Goal: Task Accomplishment & Management: Manage account settings

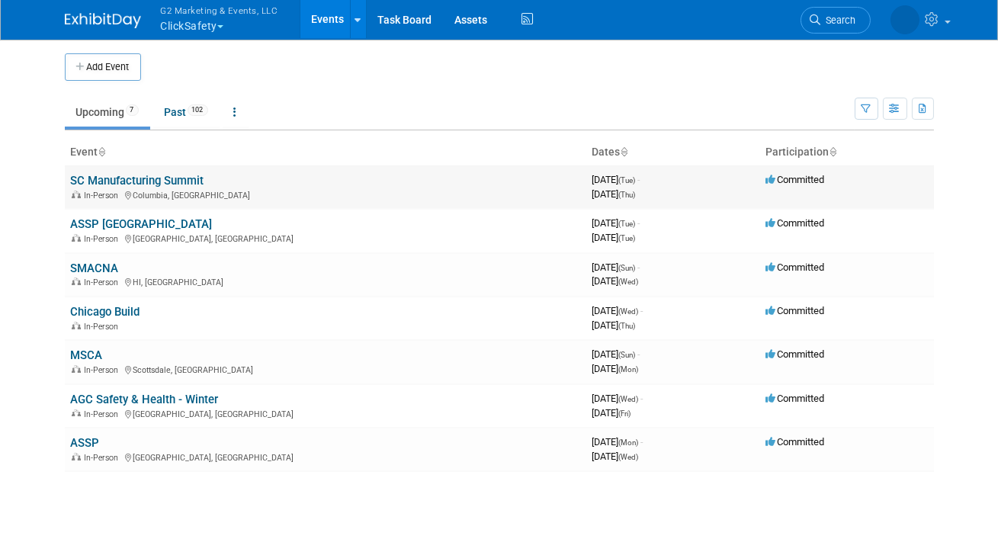
click at [163, 179] on link "SC Manufacturing Summit" at bounding box center [137, 181] width 133 height 14
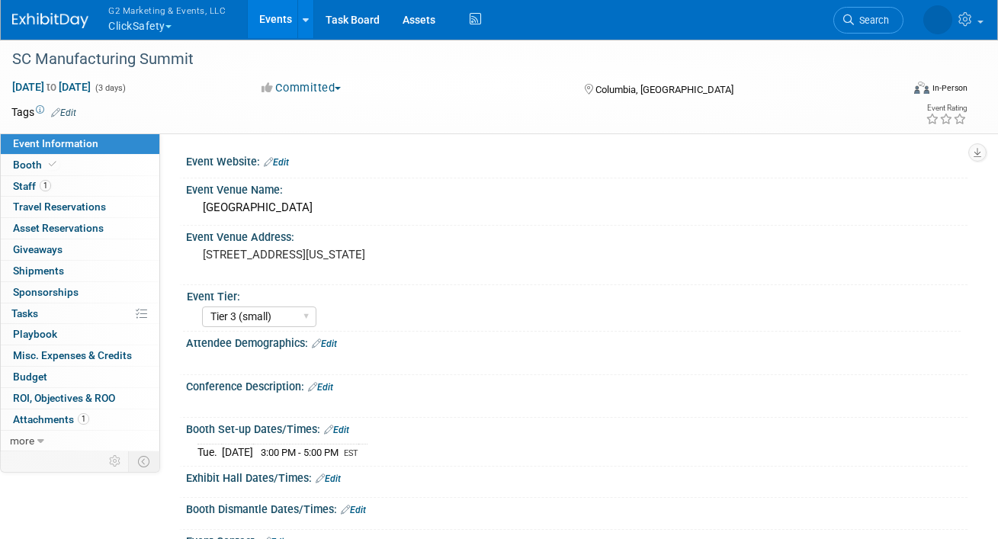
select select "Tier 3 (small)"
click at [50, 162] on icon at bounding box center [53, 164] width 8 height 8
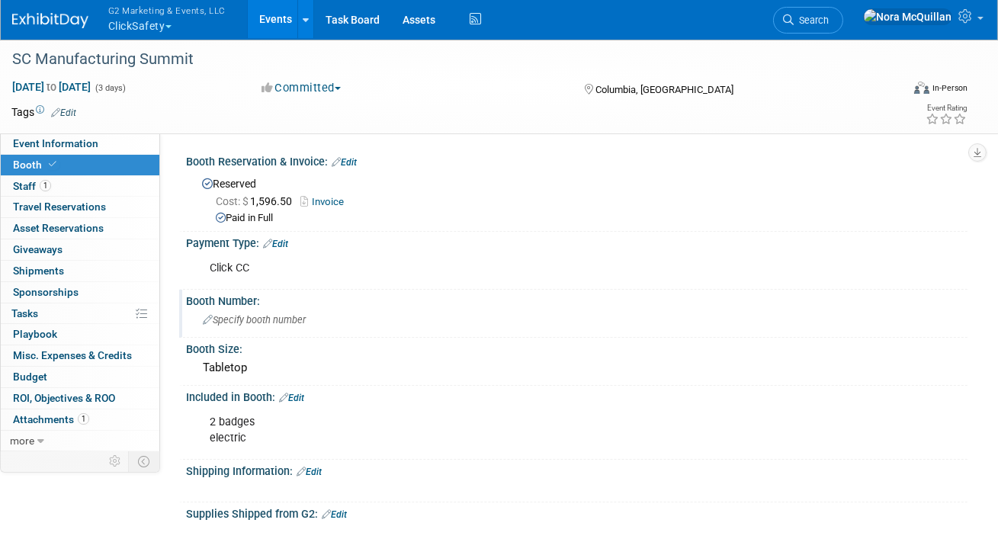
click at [262, 320] on span "Specify booth number" at bounding box center [254, 319] width 103 height 11
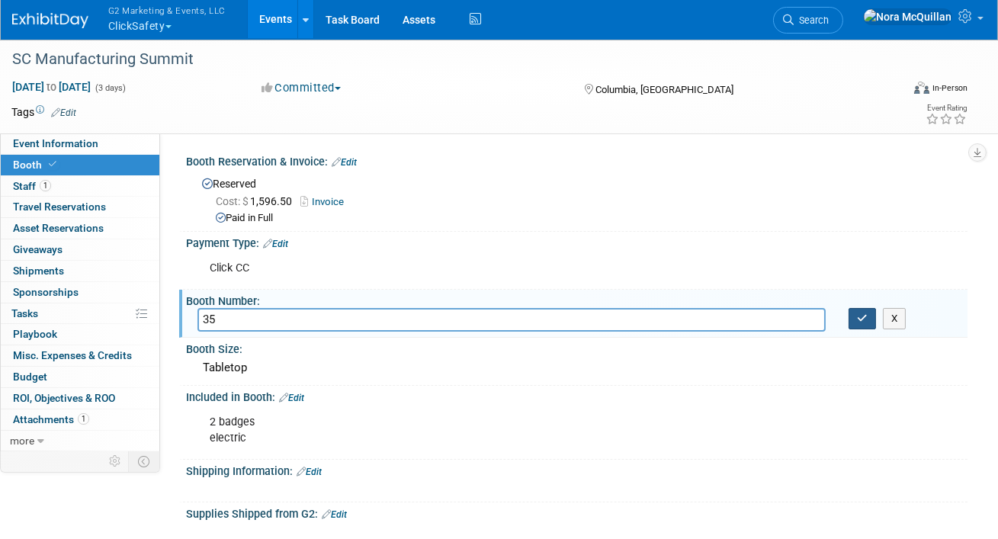
type input "35"
click at [867, 313] on icon "button" at bounding box center [862, 318] width 11 height 10
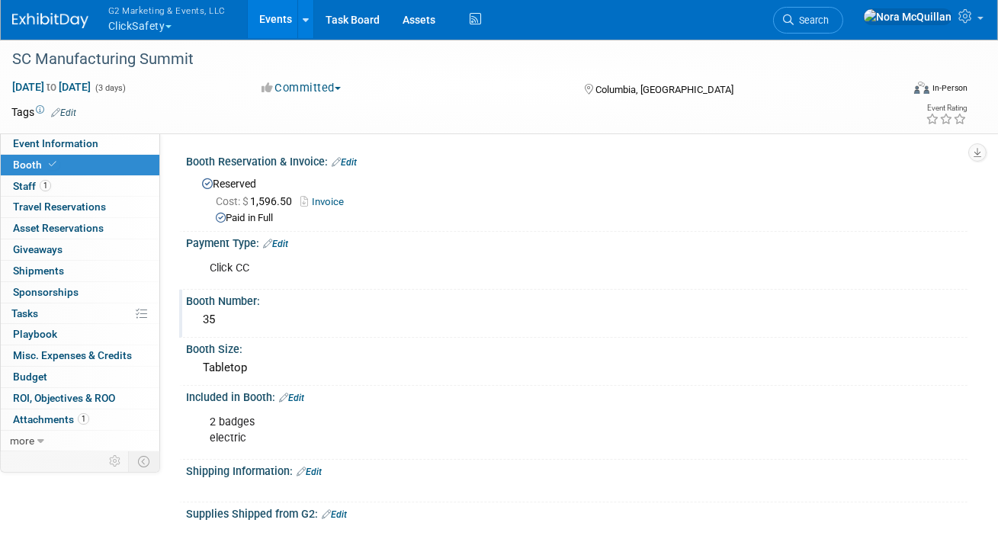
scroll to position [79, 0]
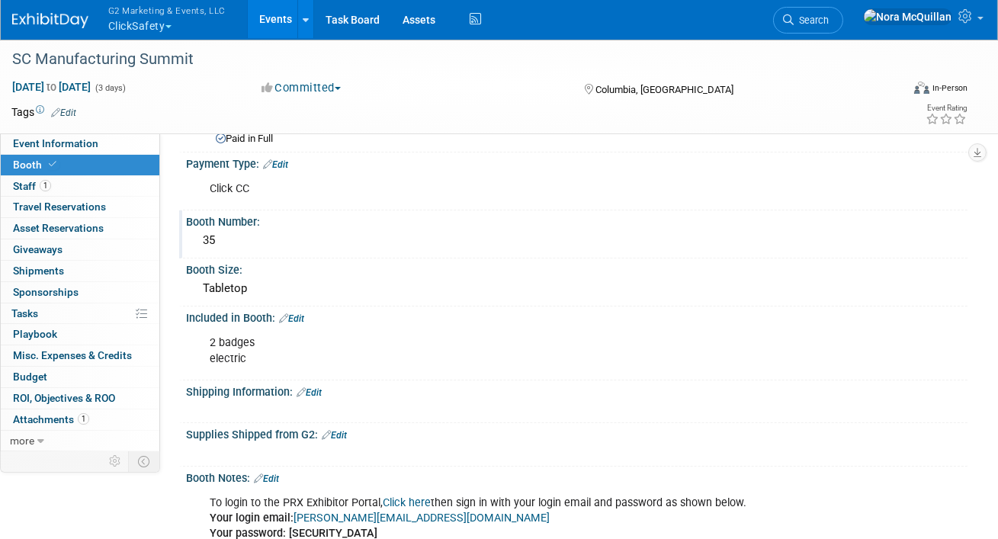
click at [316, 390] on link "Edit" at bounding box center [309, 392] width 25 height 11
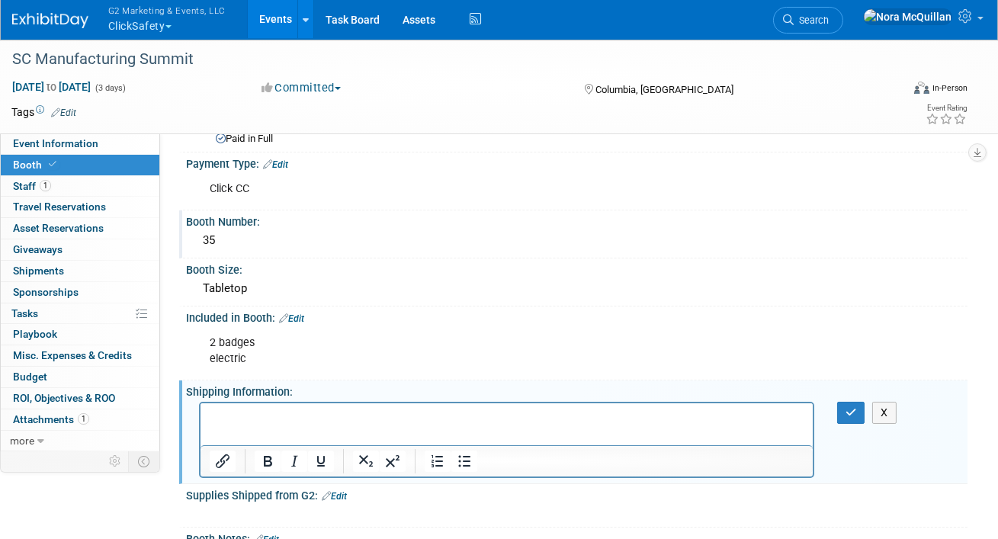
scroll to position [0, 0]
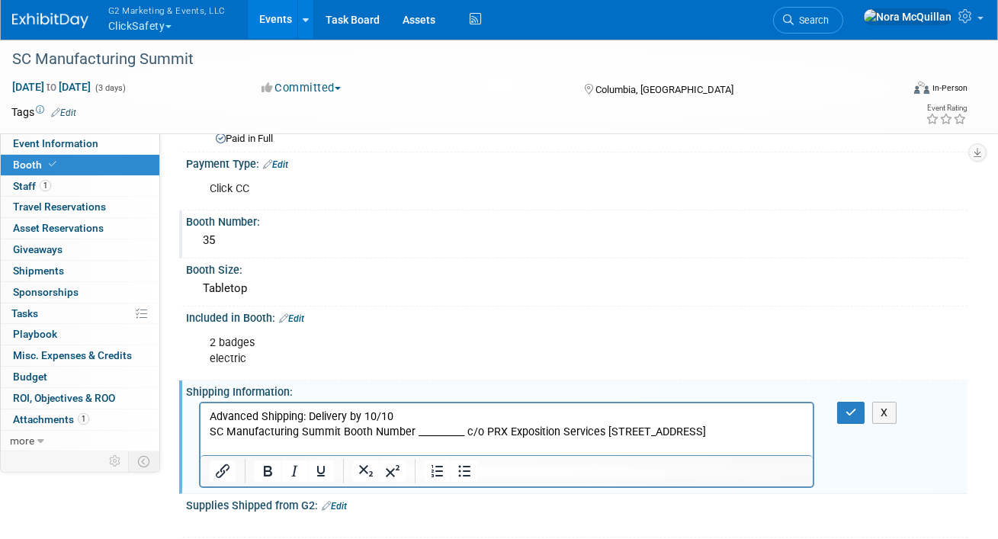
click at [342, 433] on p "SC Manufacturing Summit Booth Number __________ c/o PRX Exposition Services [ST…" at bounding box center [506, 432] width 595 height 15
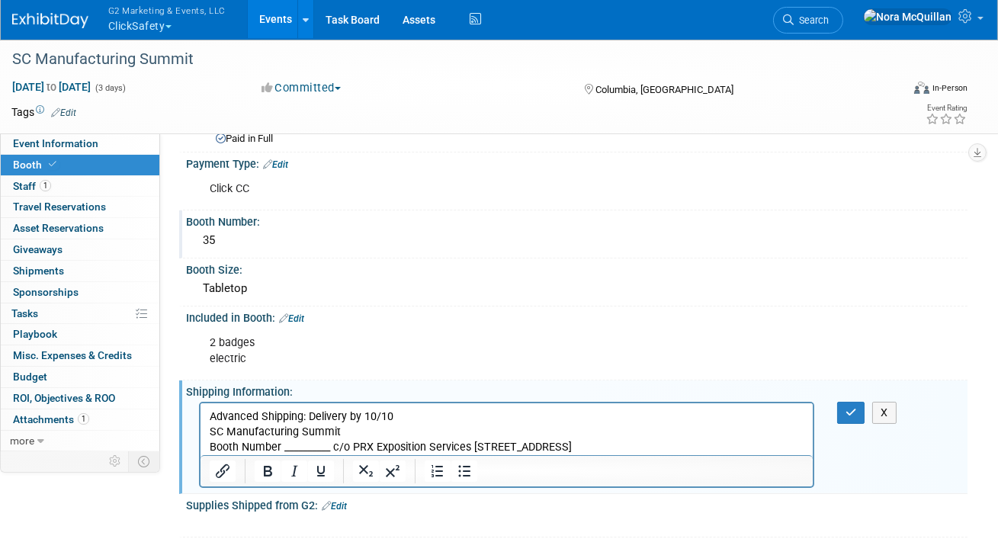
click at [336, 448] on p "Booth Number __________ c/o PRX Exposition Services [STREET_ADDRESS]" at bounding box center [506, 447] width 595 height 15
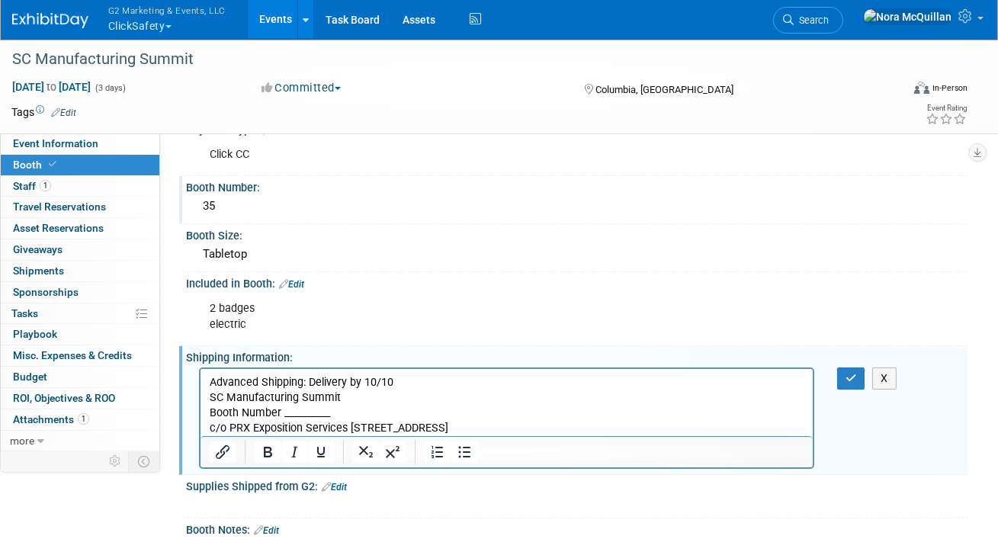
scroll to position [115, 0]
click at [350, 426] on p "c/o PRX Exposition Services [STREET_ADDRESS]" at bounding box center [506, 426] width 595 height 15
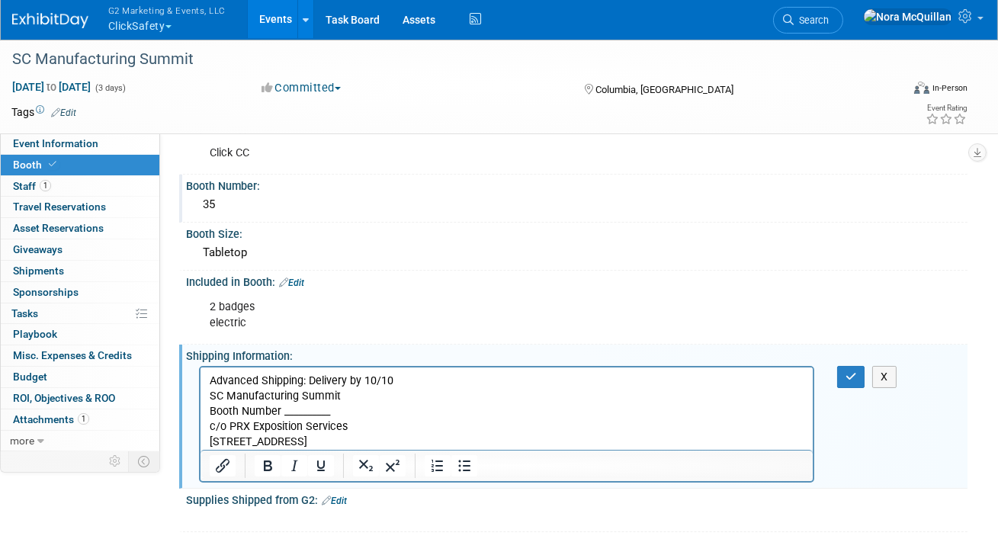
click at [323, 444] on p "[STREET_ADDRESS]" at bounding box center [506, 442] width 595 height 15
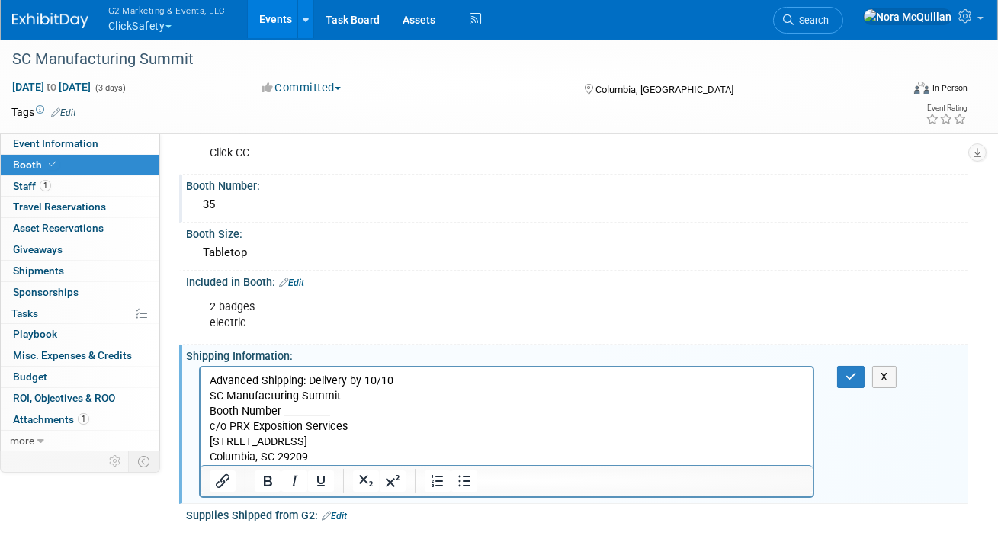
click at [318, 411] on p "Booth Number __________" at bounding box center [506, 411] width 595 height 15
click at [855, 375] on icon "button" at bounding box center [851, 376] width 11 height 11
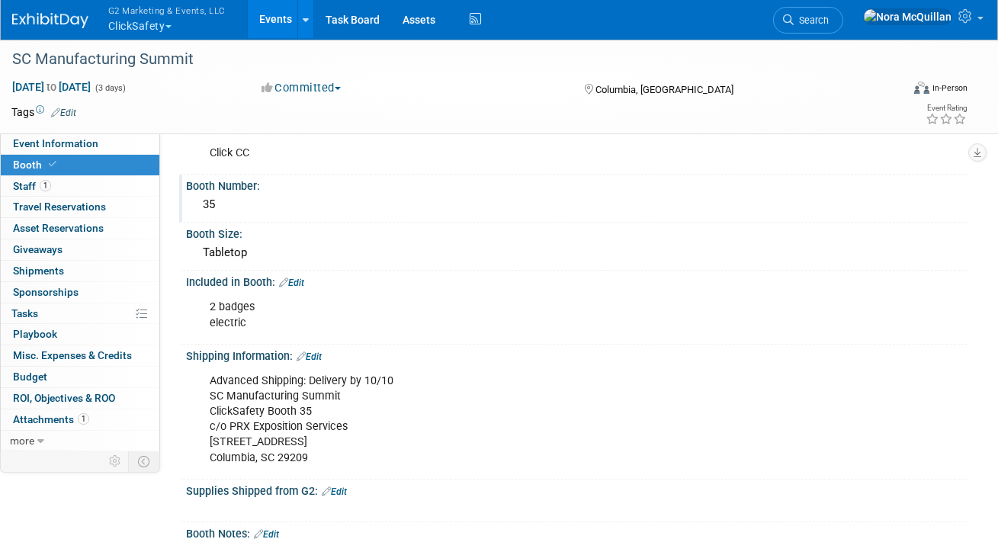
click at [254, 422] on div "Advanced Shipping: Delivery by 10/10 SC Manufacturing Summit ClickSafety Booth …" at bounding box center [506, 419] width 615 height 107
copy div "c/o PRX Exposition Services"
click at [254, 442] on div "Advanced Shipping: Delivery by 10/10 SC Manufacturing Summit ClickSafety Booth …" at bounding box center [506, 419] width 615 height 107
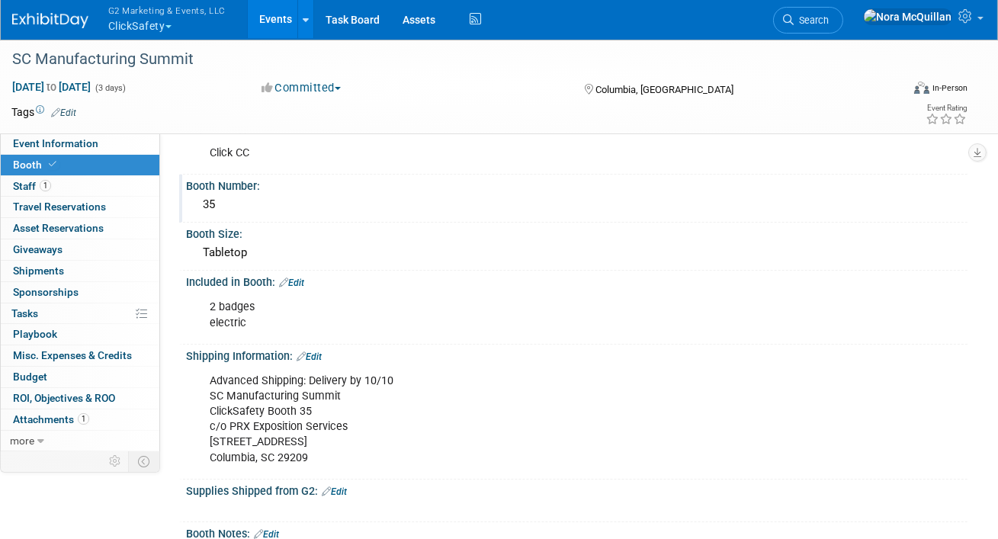
click at [254, 442] on div "Advanced Shipping: Delivery by 10/10 SC Manufacturing Summit ClickSafety Booth …" at bounding box center [506, 419] width 615 height 107
copy div "[STREET_ADDRESS]"
click at [255, 406] on div "Advanced Shipping: Delivery by 10/10 SC Manufacturing Summit ClickSafety Booth …" at bounding box center [506, 419] width 615 height 107
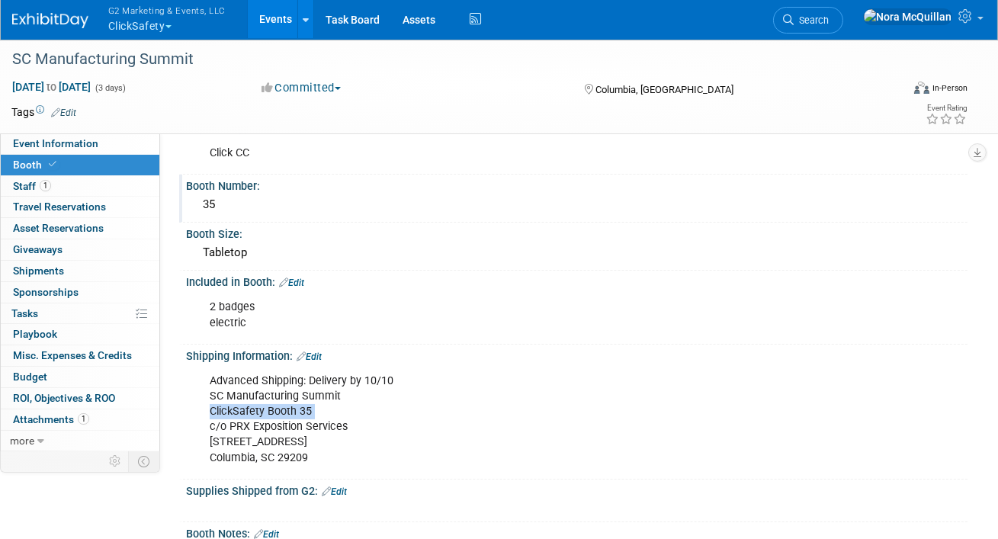
click at [255, 406] on div "Advanced Shipping: Delivery by 10/10 SC Manufacturing Summit ClickSafety Booth …" at bounding box center [506, 419] width 615 height 107
copy div "ClickSafety Booth 35"
drag, startPoint x: 280, startPoint y: 413, endPoint x: 272, endPoint y: 421, distance: 10.8
click at [272, 421] on div "Advanced Shipping: Delivery by 10/10 SC Manufacturing Summit ClickSafety Booth …" at bounding box center [506, 419] width 615 height 107
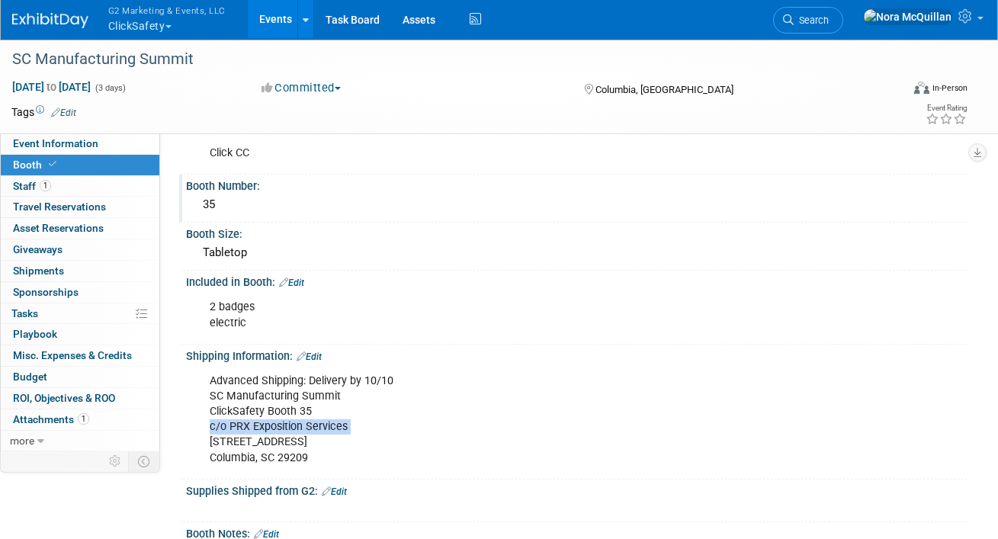
click at [272, 421] on div "Advanced Shipping: Delivery by 10/10 SC Manufacturing Summit ClickSafety Booth …" at bounding box center [506, 419] width 615 height 107
copy div "c/o PRX Exposition Services"
click at [262, 441] on div "Advanced Shipping: Delivery by 10/10 SC Manufacturing Summit ClickSafety Booth …" at bounding box center [506, 419] width 615 height 107
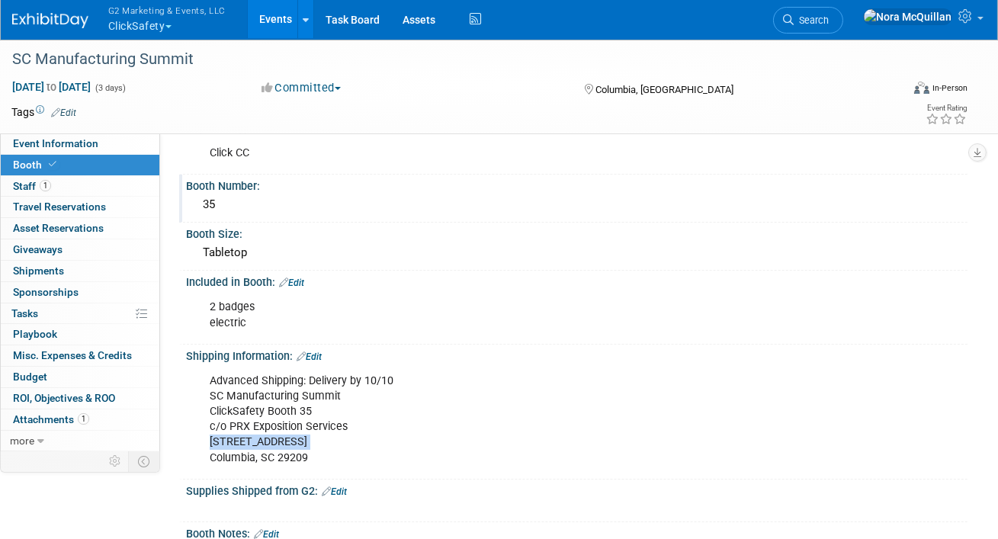
copy div "[STREET_ADDRESS]"
drag, startPoint x: 307, startPoint y: 455, endPoint x: 278, endPoint y: 457, distance: 29.8
click at [278, 457] on div "Advanced Shipping: Delivery by 10/10 SC Manufacturing Summit ClickSafety Booth …" at bounding box center [506, 419] width 615 height 107
copy div "29209"
click at [52, 275] on span "Shipments 0" at bounding box center [38, 271] width 51 height 12
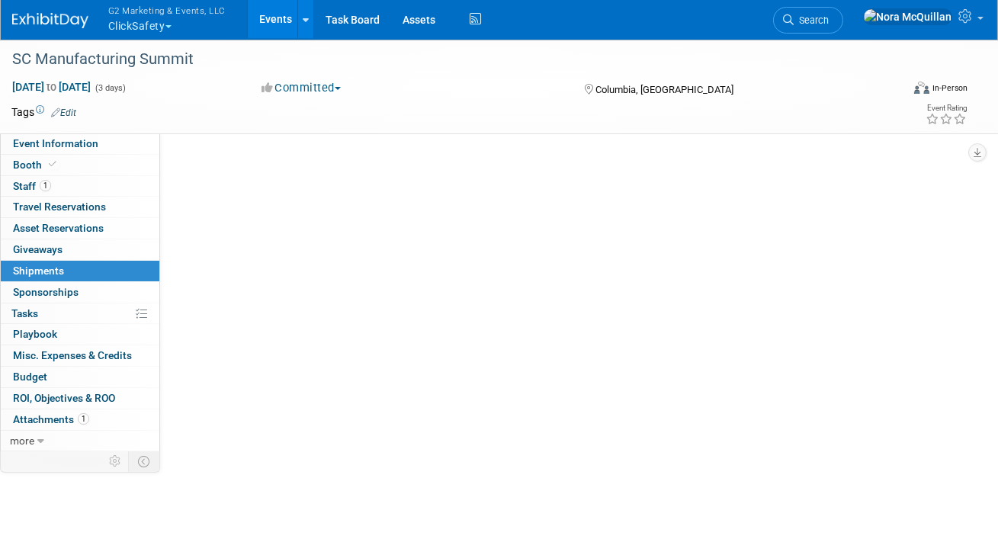
scroll to position [0, 0]
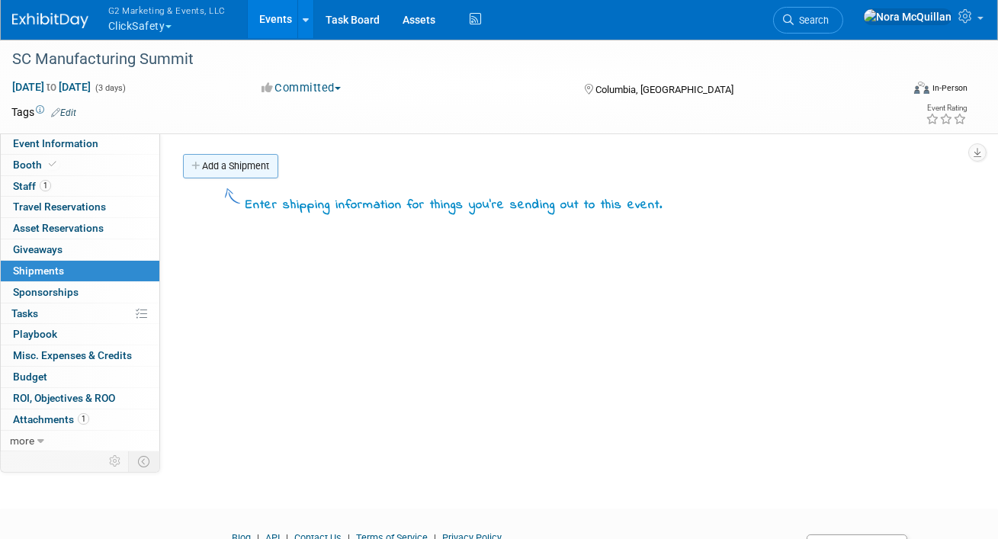
click at [220, 169] on link "Add a Shipment" at bounding box center [230, 166] width 95 height 24
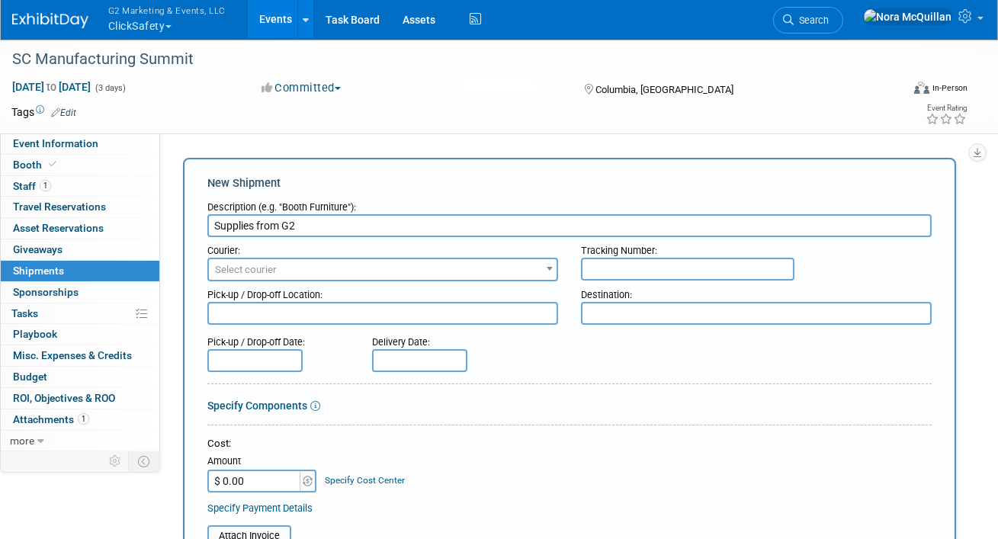
type input "Supplies from G2"
click at [609, 262] on input "text" at bounding box center [688, 269] width 214 height 23
paste input "885005804640"
type input "885005804640"
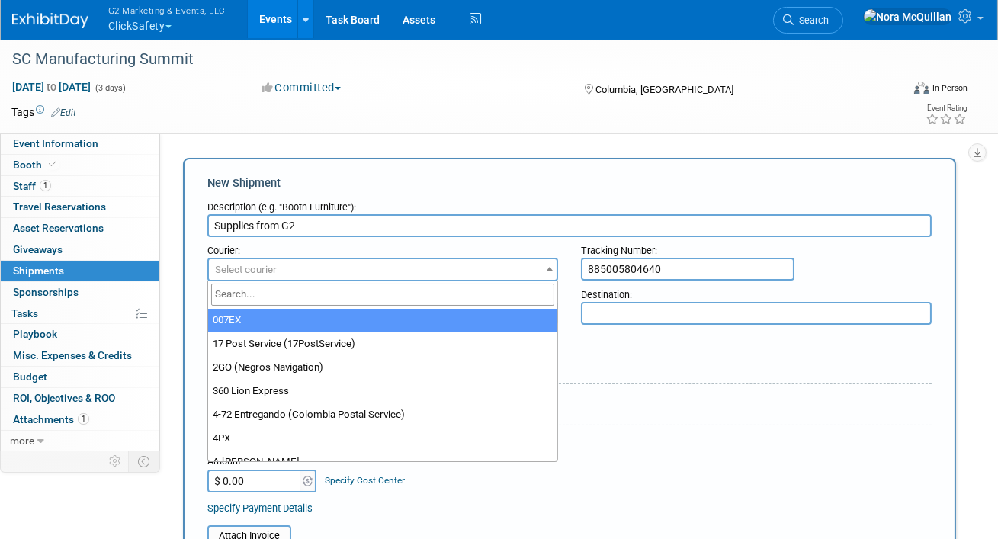
click at [402, 265] on span "Select courier" at bounding box center [383, 269] width 348 height 21
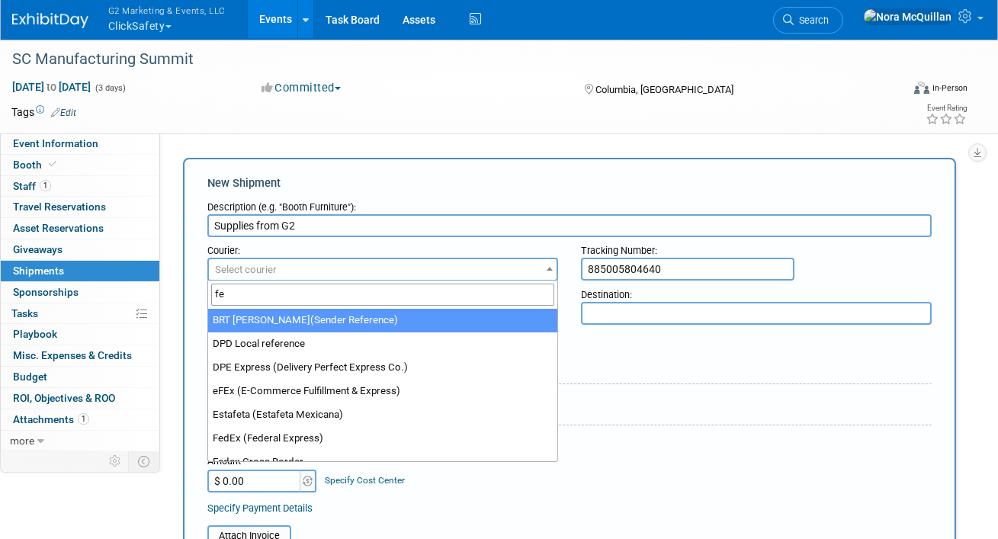
type input "fed"
select select "206"
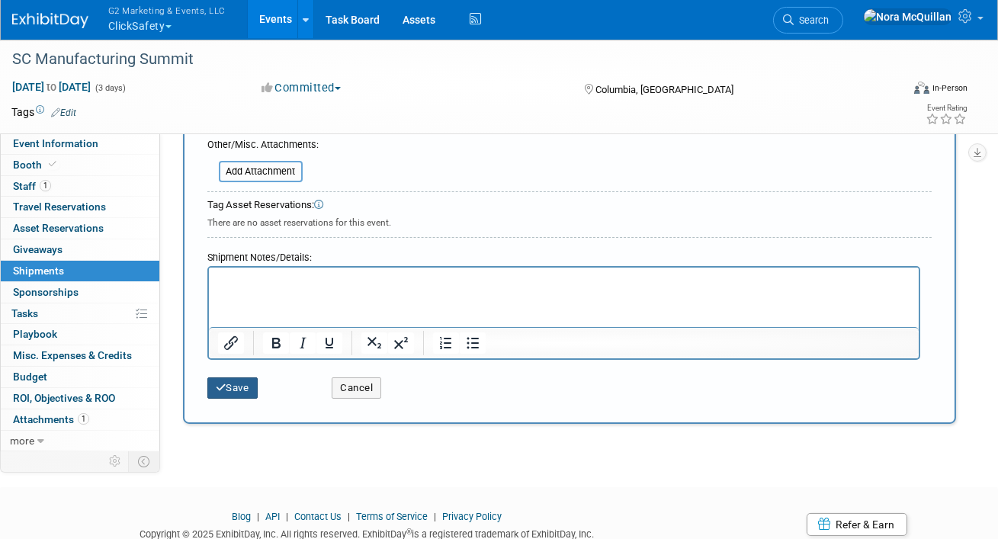
click at [228, 379] on button "Save" at bounding box center [232, 387] width 50 height 21
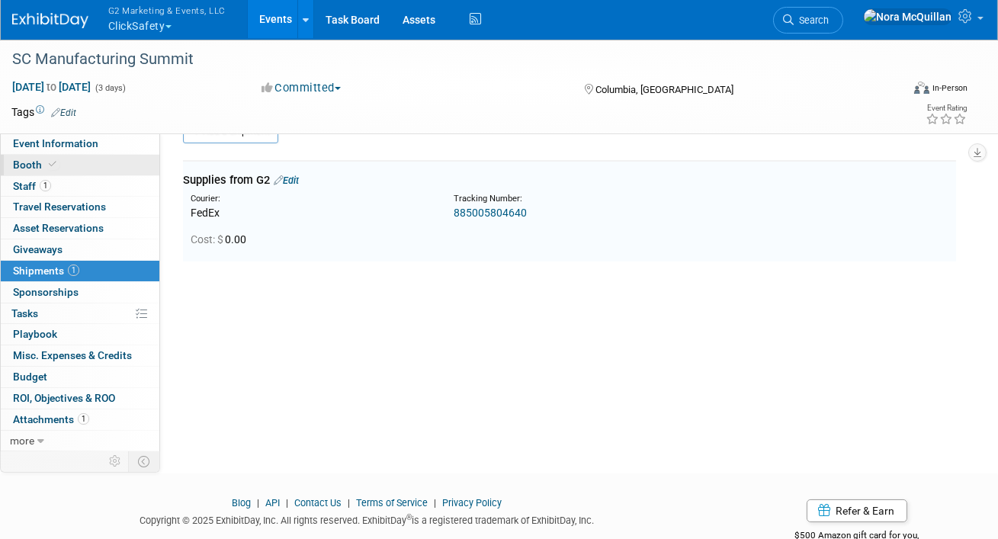
scroll to position [33, 0]
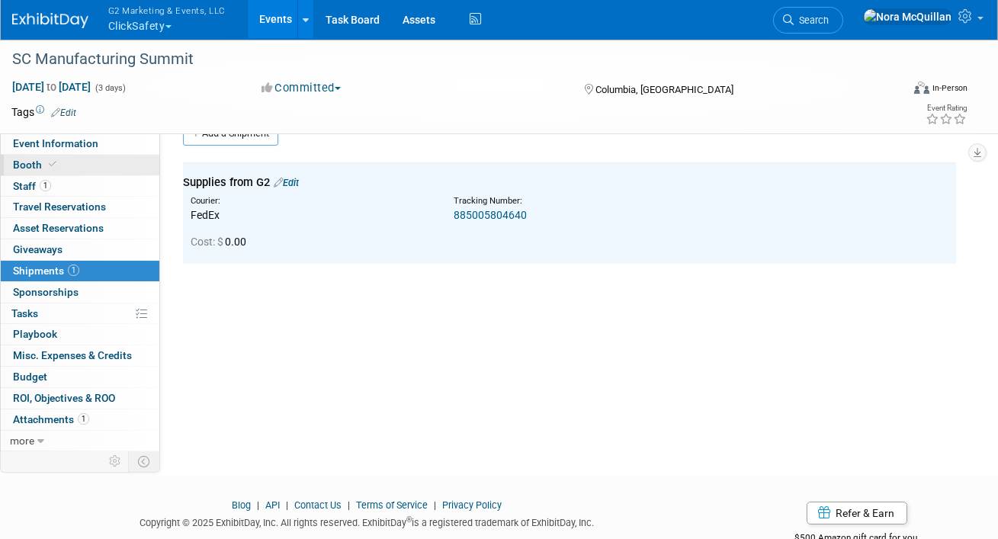
click at [79, 161] on link "Booth" at bounding box center [80, 165] width 159 height 21
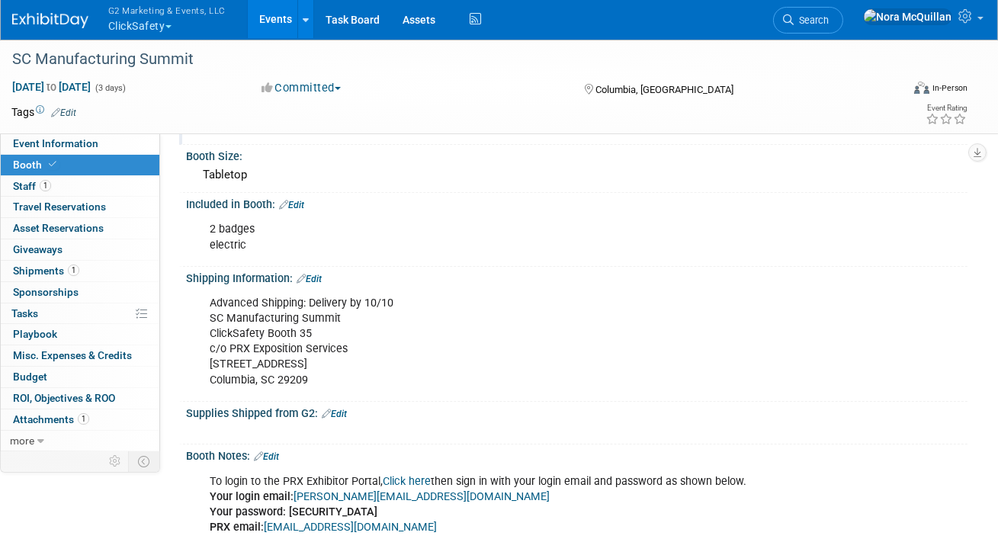
scroll to position [191, 0]
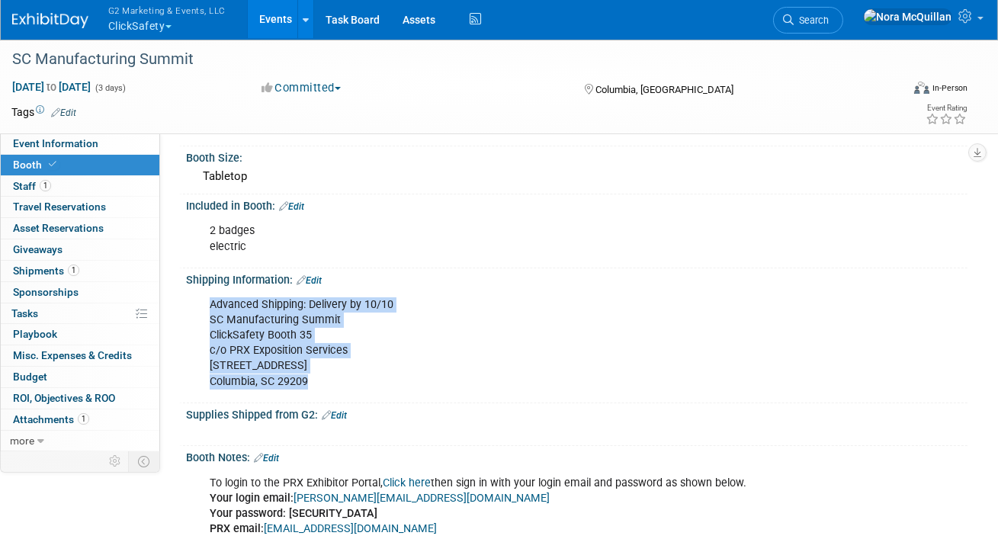
drag, startPoint x: 313, startPoint y: 380, endPoint x: 202, endPoint y: 304, distance: 133.9
click at [202, 304] on div "Advanced Shipping: Delivery by 10/10 SC Manufacturing Summit ClickSafety Booth …" at bounding box center [506, 343] width 615 height 107
copy div "Advanced Shipping: Delivery by 10/10 SC Manufacturing Summit ClickSafety Booth …"
click at [50, 267] on span "Shipments 1" at bounding box center [46, 271] width 66 height 12
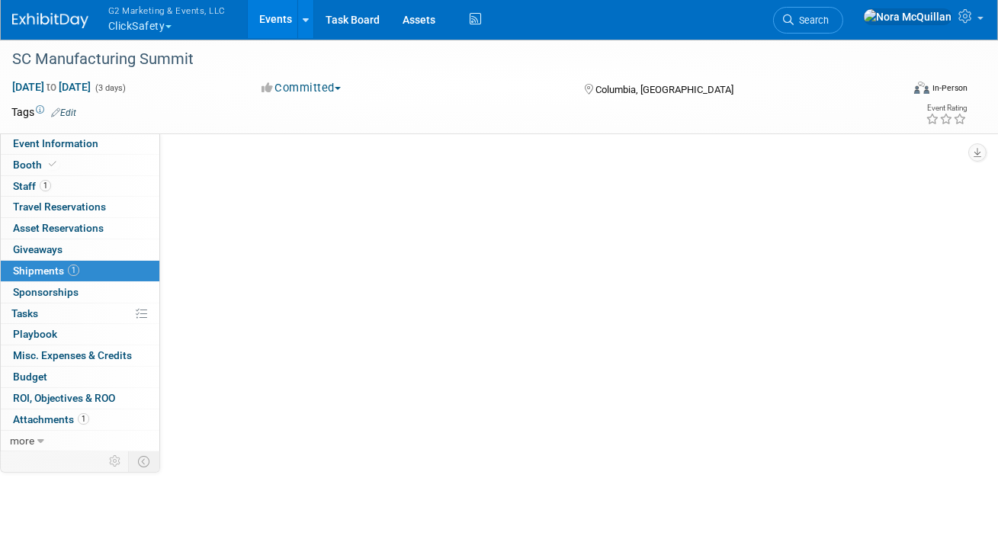
scroll to position [0, 0]
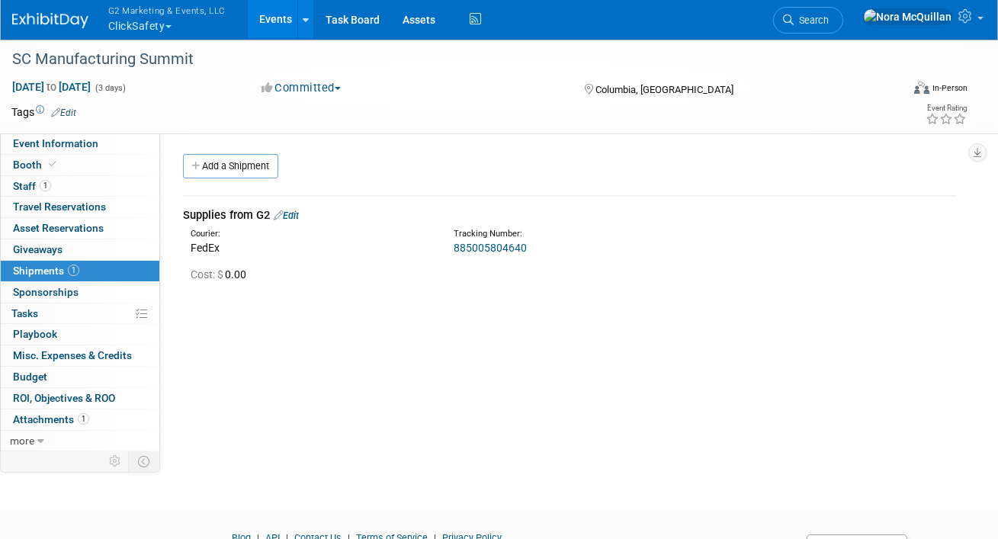
click at [297, 217] on link "Edit" at bounding box center [286, 215] width 25 height 11
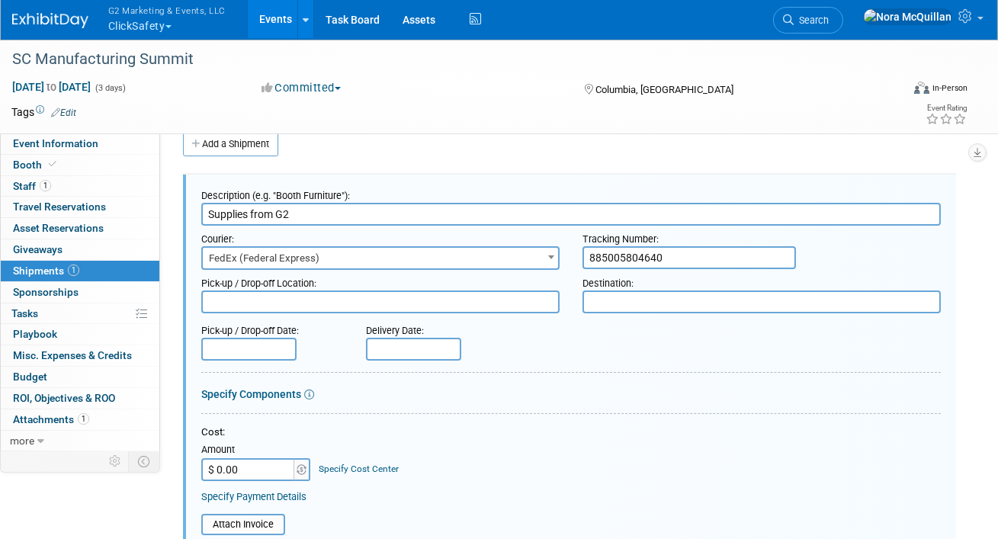
click at [638, 305] on textarea at bounding box center [762, 302] width 358 height 23
paste textarea "Advanced Shipping: Delivery by 10/10 SC Manufacturing Summit ClickSafety Booth …"
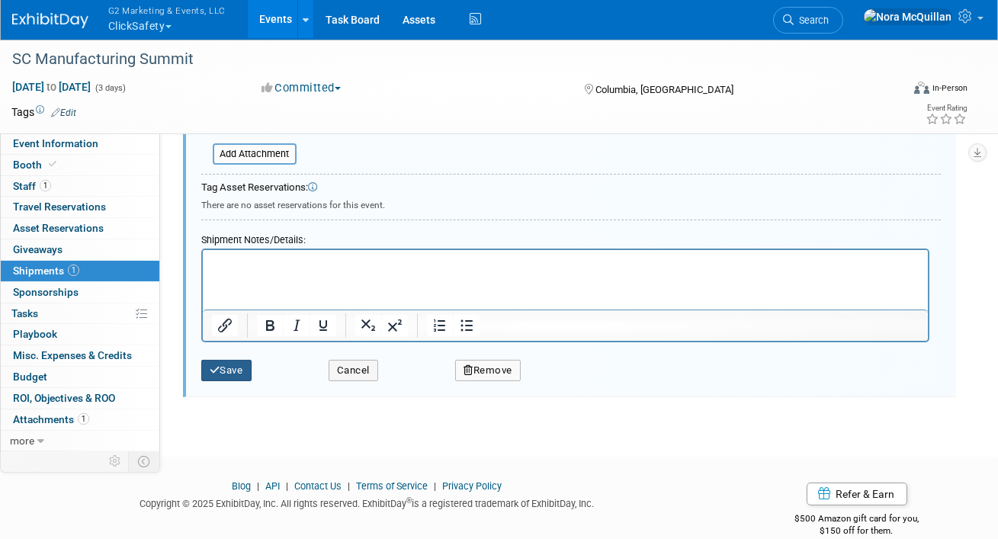
type textarea "Advanced Shipping: Delivery by 10/10 SC Manufacturing Summit ClickSafety Booth …"
click at [236, 365] on button "Save" at bounding box center [226, 370] width 50 height 21
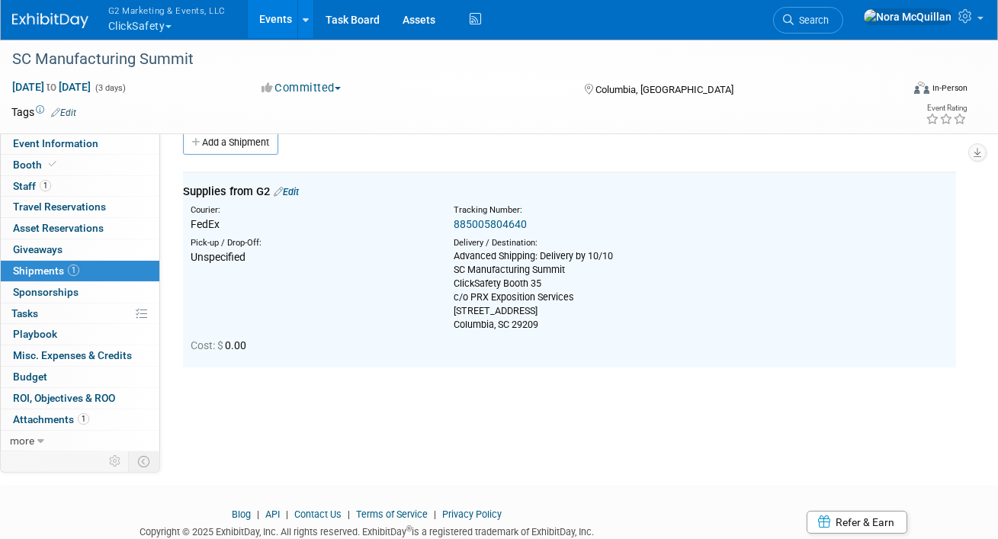
scroll to position [22, 0]
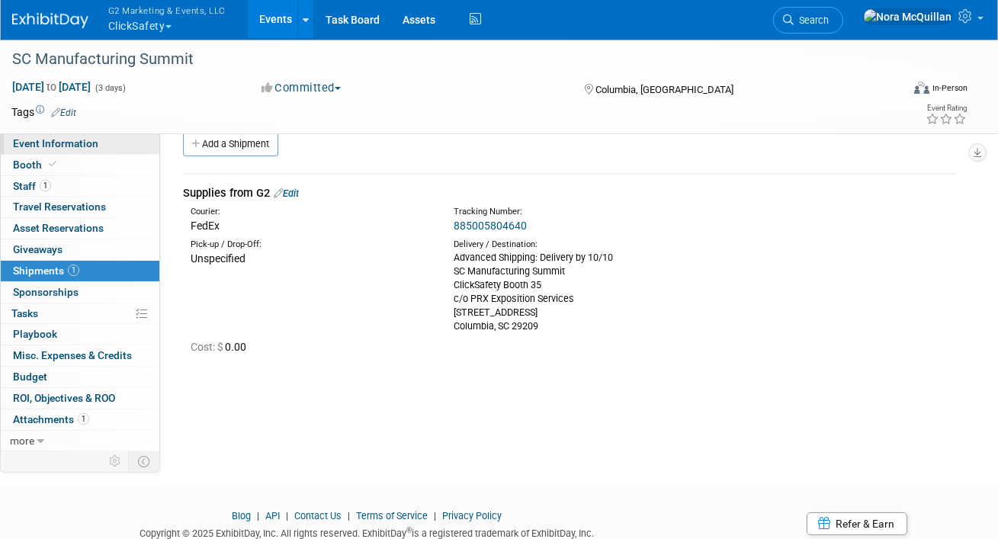
click at [81, 147] on span "Event Information" at bounding box center [55, 143] width 85 height 12
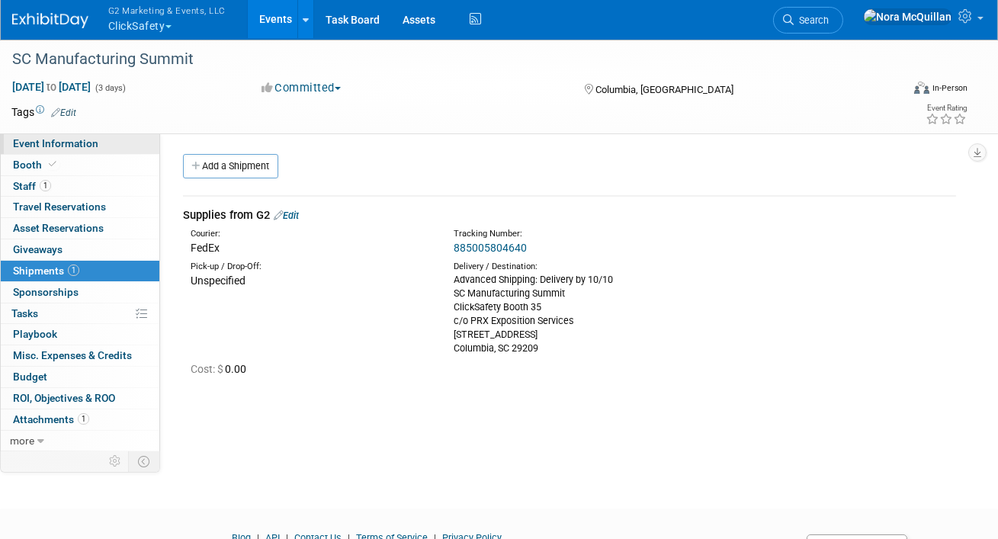
select select "Tier 3 (small)"
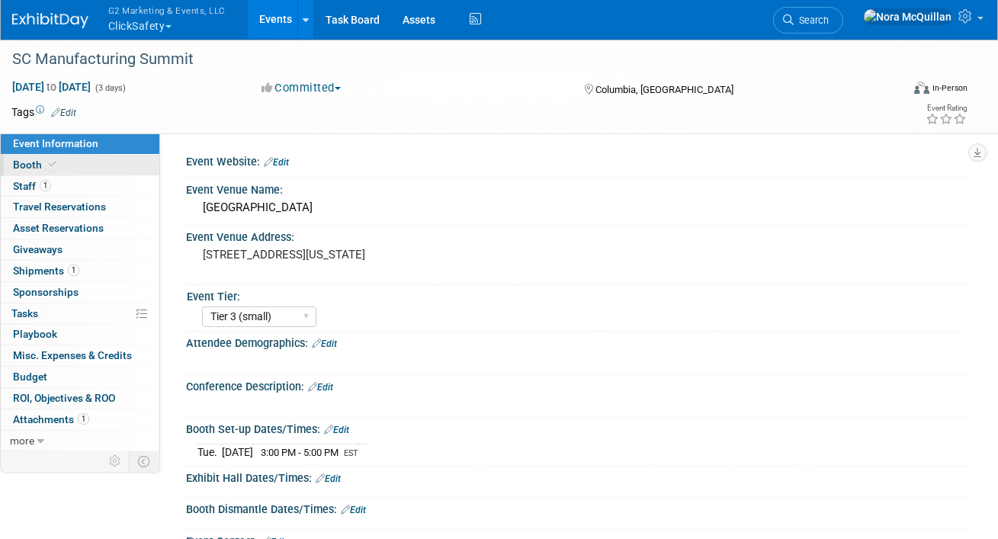
click at [75, 165] on link "Booth" at bounding box center [80, 165] width 159 height 21
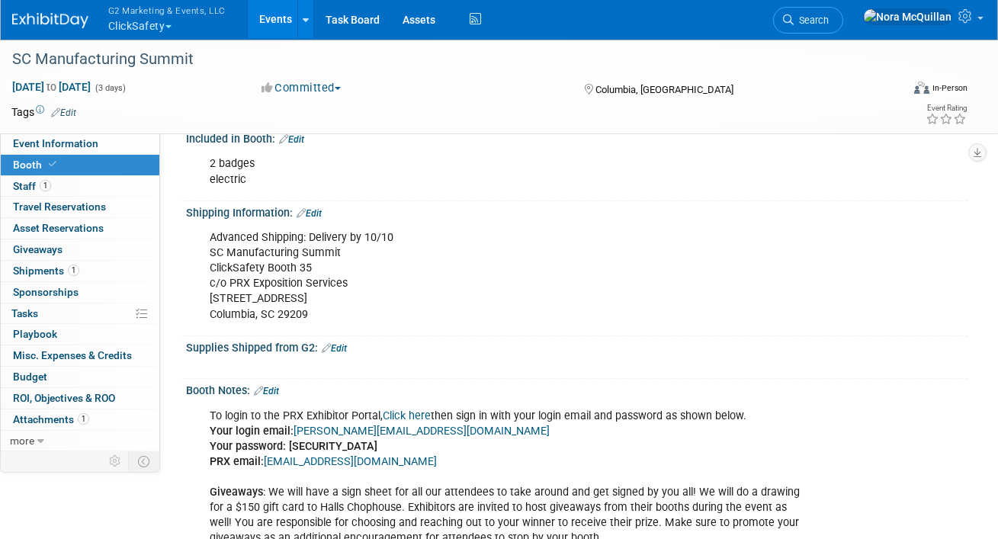
scroll to position [258, 0]
click at [321, 211] on link "Edit" at bounding box center [309, 214] width 25 height 11
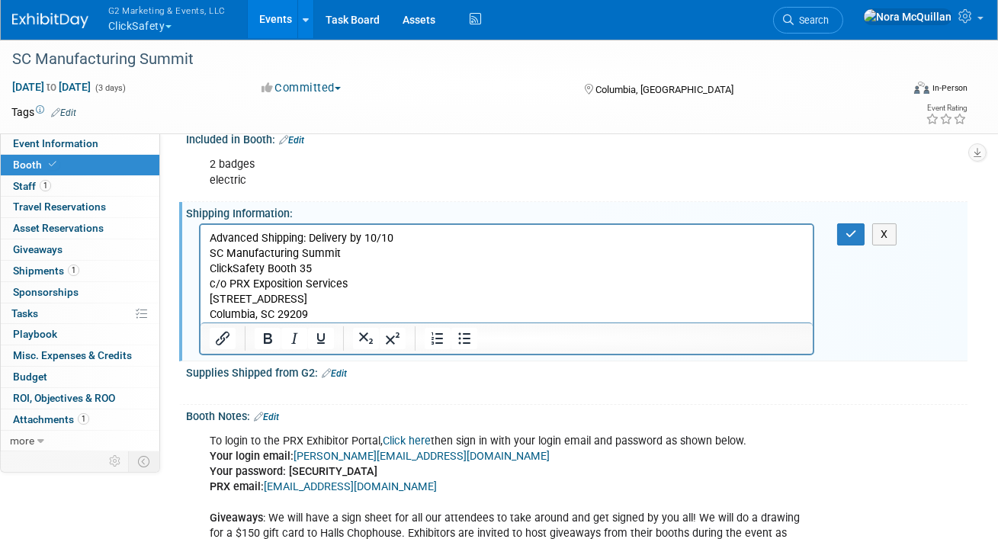
scroll to position [0, 0]
click at [367, 309] on p "Advanced Shipping: Delivery by 10/10 SC Manufacturing Summit ClickSafety Booth …" at bounding box center [506, 277] width 595 height 92
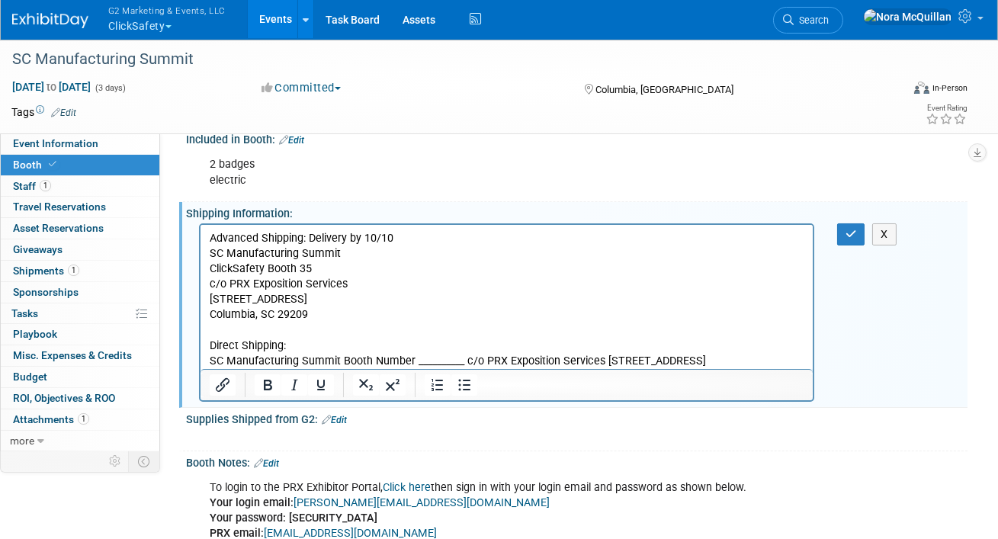
click at [341, 364] on p "SC Manufacturing Summit Booth Number __________ c/o PRX Exposition Services [ST…" at bounding box center [506, 361] width 595 height 15
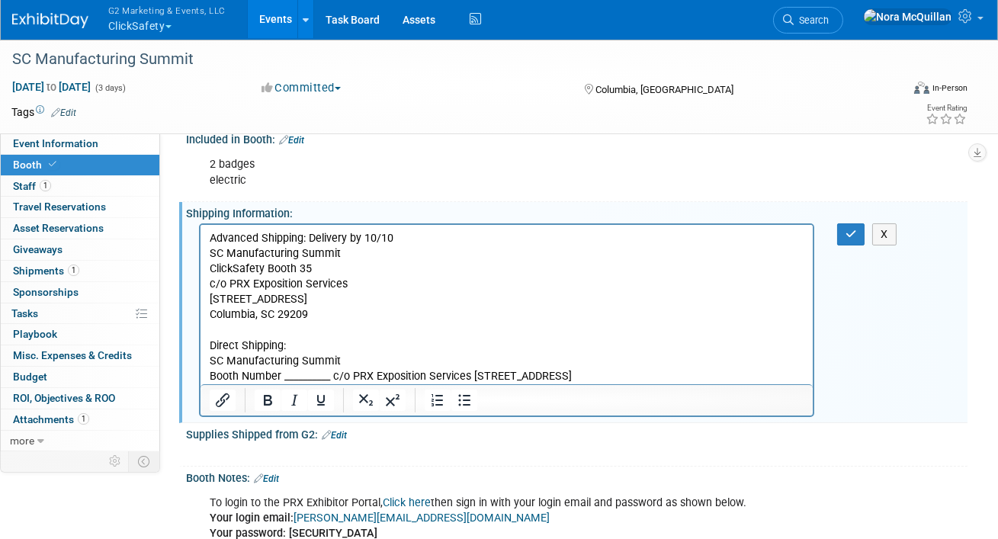
click at [336, 379] on p "Booth Number __________ c/o PRX Exposition Services [STREET_ADDRESS]" at bounding box center [506, 376] width 595 height 15
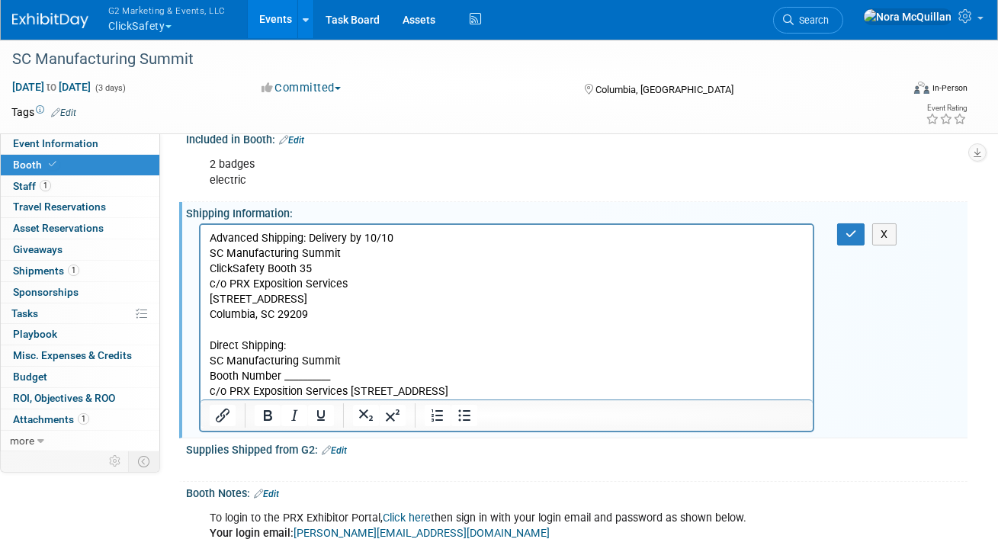
click at [351, 393] on p "c/o PRX Exposition Services [STREET_ADDRESS]" at bounding box center [506, 391] width 595 height 15
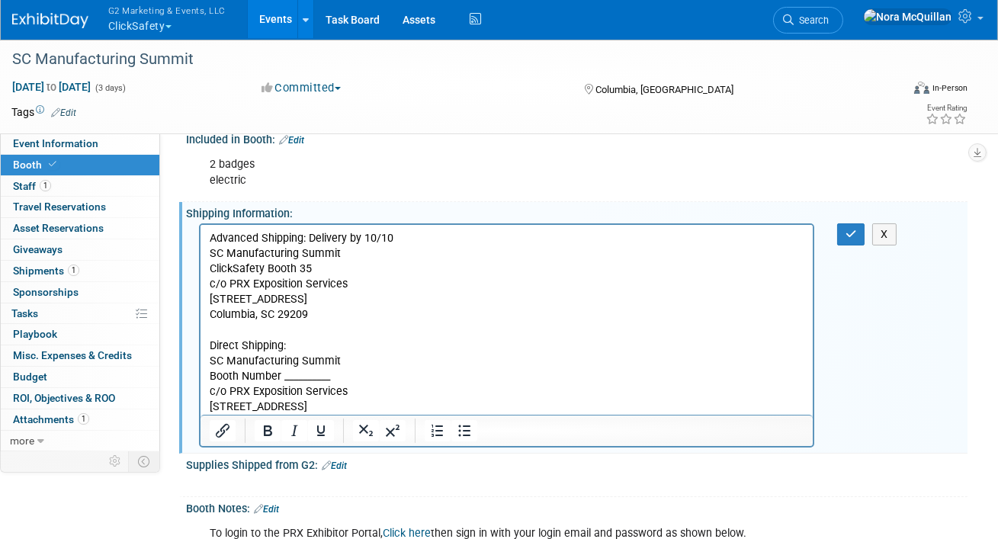
click at [307, 409] on p "[STREET_ADDRESS]" at bounding box center [506, 407] width 595 height 15
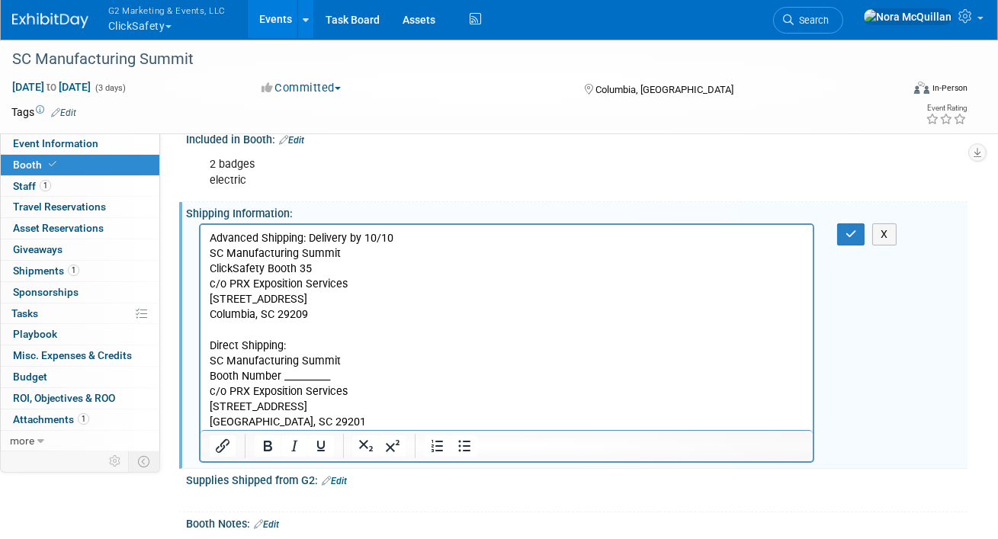
click at [260, 271] on p "Advanced Shipping: Delivery by 10/10 SC Manufacturing Summit ClickSafety Booth …" at bounding box center [506, 277] width 595 height 92
copy p "ClickSafety Booth 35"
click at [250, 381] on p "Booth Number __________" at bounding box center [506, 376] width 595 height 15
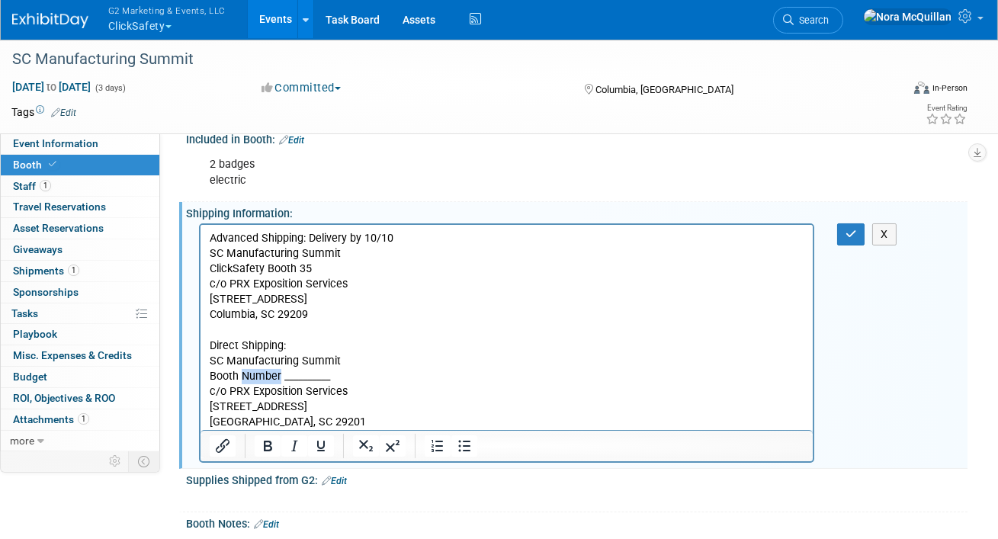
click at [250, 381] on p "Booth Number __________" at bounding box center [506, 376] width 595 height 15
click at [848, 233] on icon "button" at bounding box center [851, 234] width 11 height 11
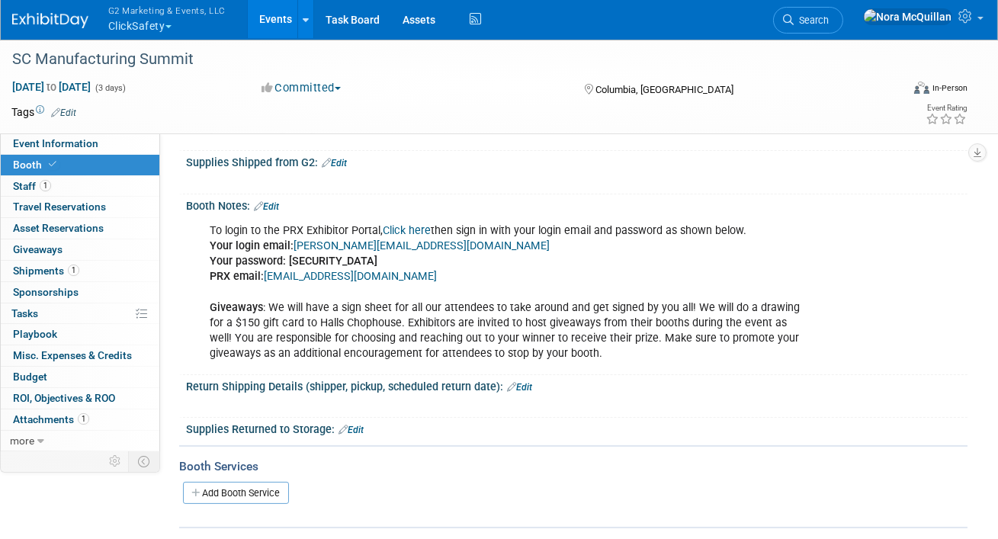
scroll to position [549, 0]
click at [47, 269] on span "Shipments 1" at bounding box center [46, 271] width 66 height 12
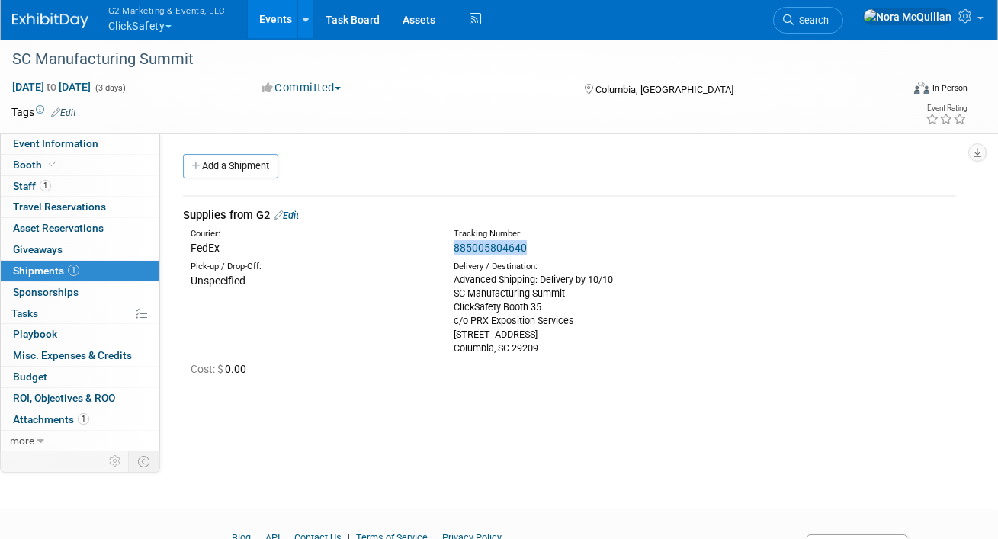
drag, startPoint x: 535, startPoint y: 243, endPoint x: 450, endPoint y: 249, distance: 84.9
click at [450, 249] on div "Tracking Number: 885005804640" at bounding box center [606, 241] width 329 height 27
copy link "885005804640"
click at [36, 138] on span "Event Information" at bounding box center [55, 143] width 85 height 12
select select "Tier 3 (small)"
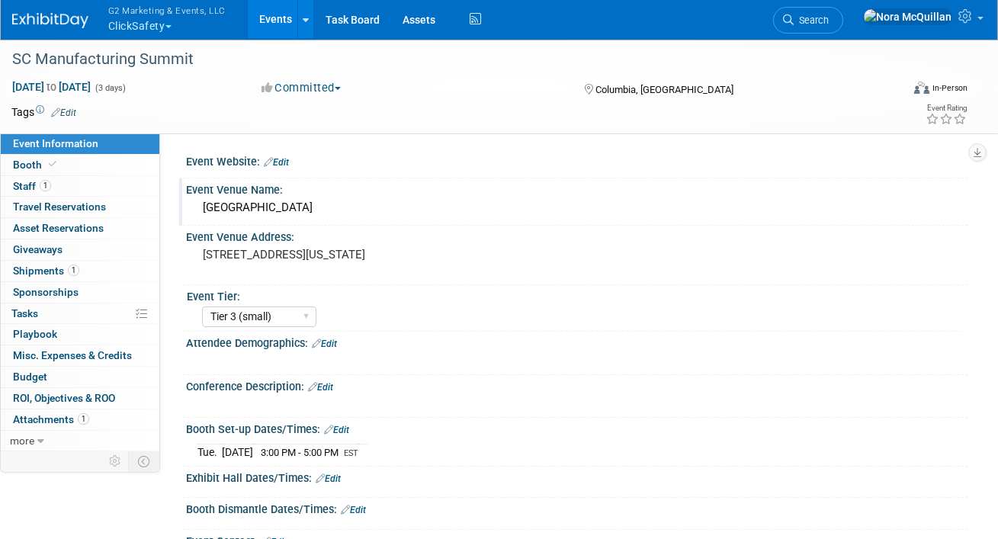
click at [241, 211] on div "[GEOGRAPHIC_DATA]" at bounding box center [577, 208] width 759 height 24
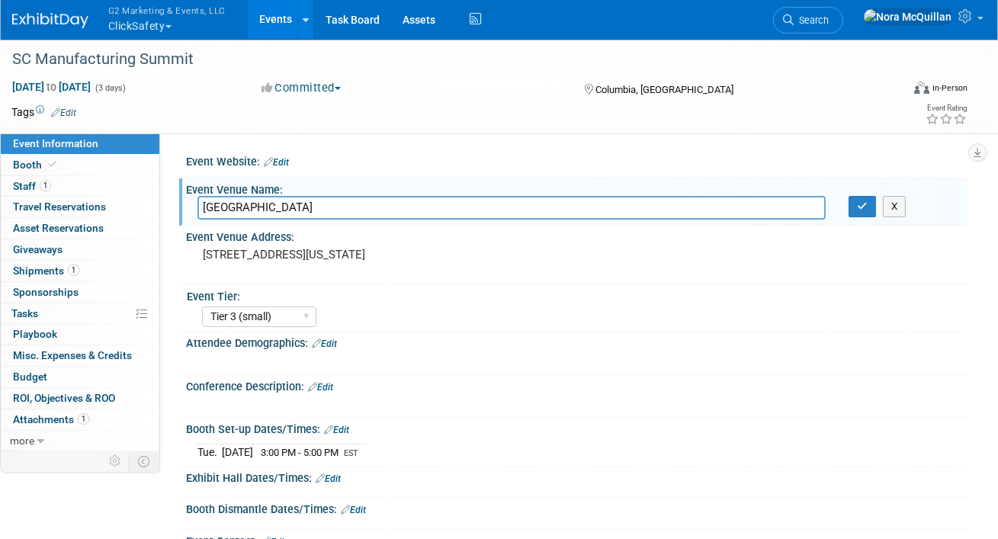
click at [241, 211] on input "[GEOGRAPHIC_DATA]" at bounding box center [512, 208] width 628 height 24
click at [256, 259] on pre "[STREET_ADDRESS][US_STATE]" at bounding box center [349, 255] width 292 height 14
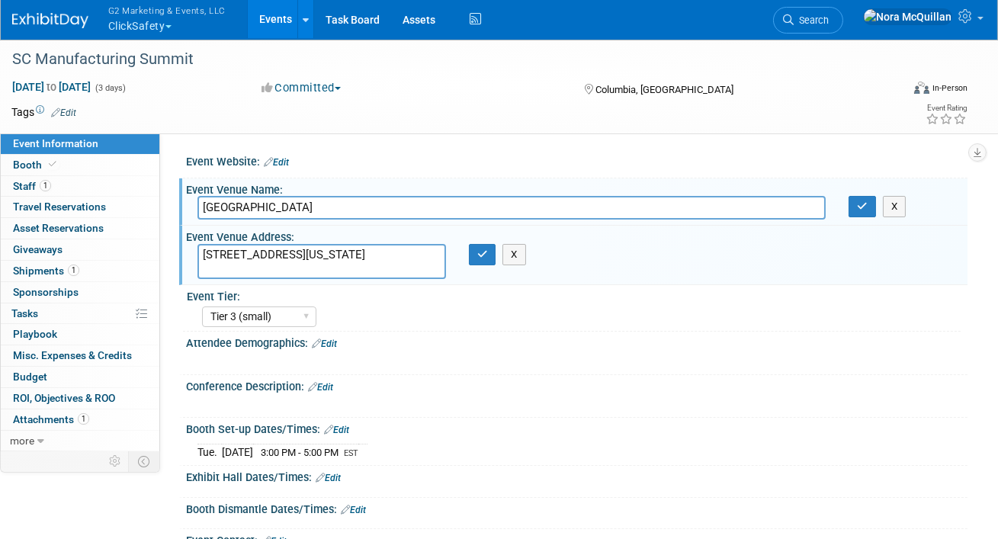
click at [256, 259] on textarea "[STREET_ADDRESS][US_STATE]" at bounding box center [322, 261] width 249 height 35
drag, startPoint x: 281, startPoint y: 253, endPoint x: 185, endPoint y: 254, distance: 96.1
click at [185, 254] on div "Event Venue Address: [STREET_ADDRESS][US_STATE] [STREET_ADDRESS][US_STATE] X" at bounding box center [573, 255] width 789 height 59
click at [26, 274] on span "Shipments 1" at bounding box center [46, 271] width 66 height 12
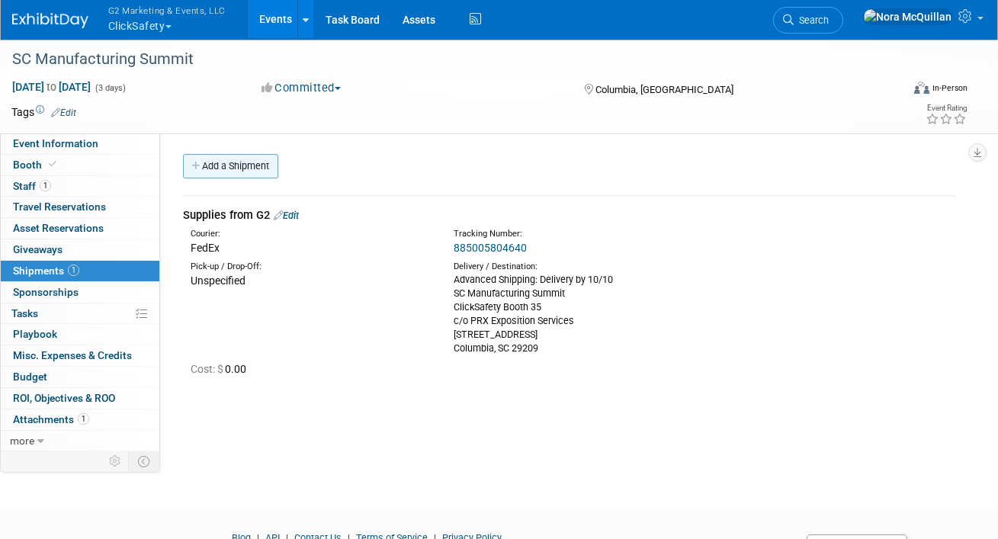
click at [233, 173] on link "Add a Shipment" at bounding box center [230, 166] width 95 height 24
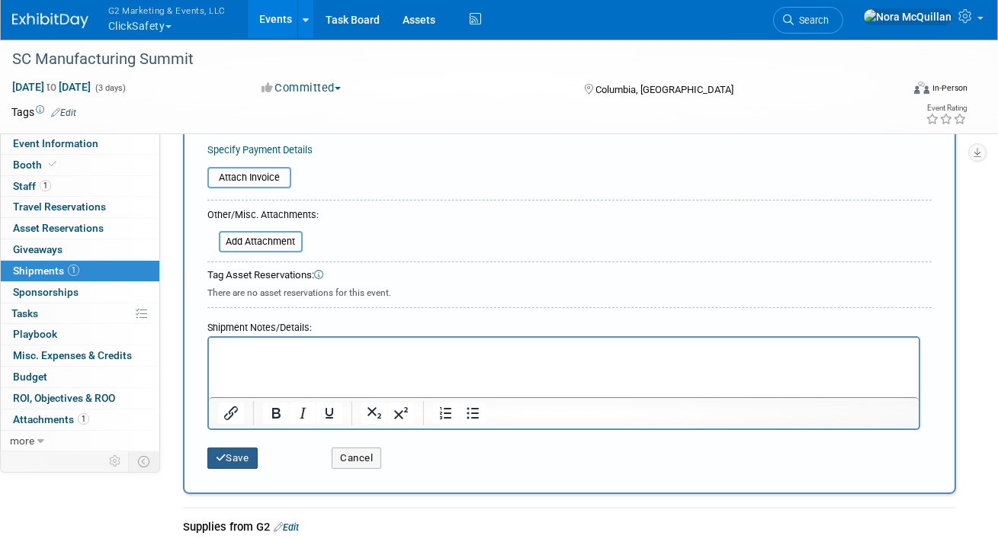
type input "Collateral from Printer"
click at [249, 458] on button "Save" at bounding box center [232, 458] width 50 height 21
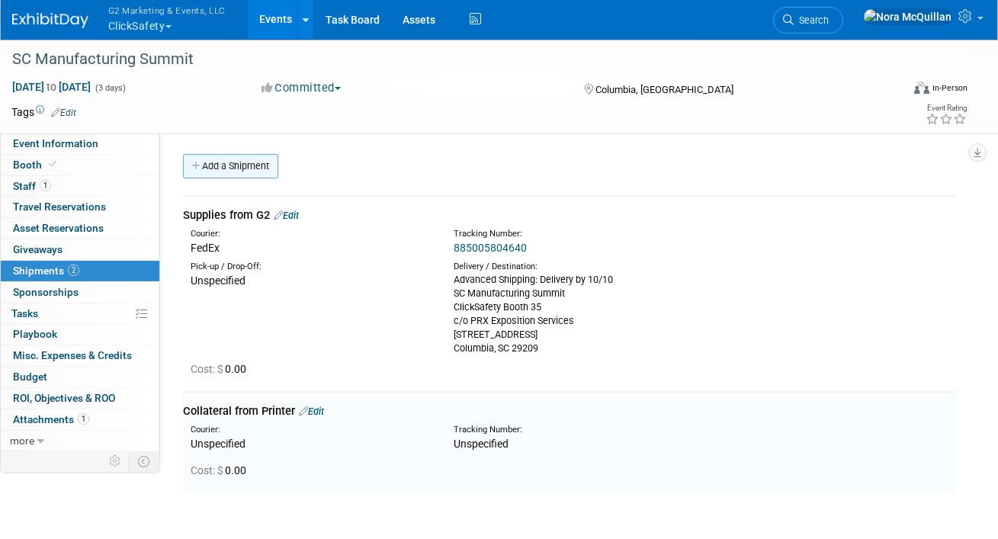
click at [223, 169] on link "Add a Shipment" at bounding box center [230, 166] width 95 height 24
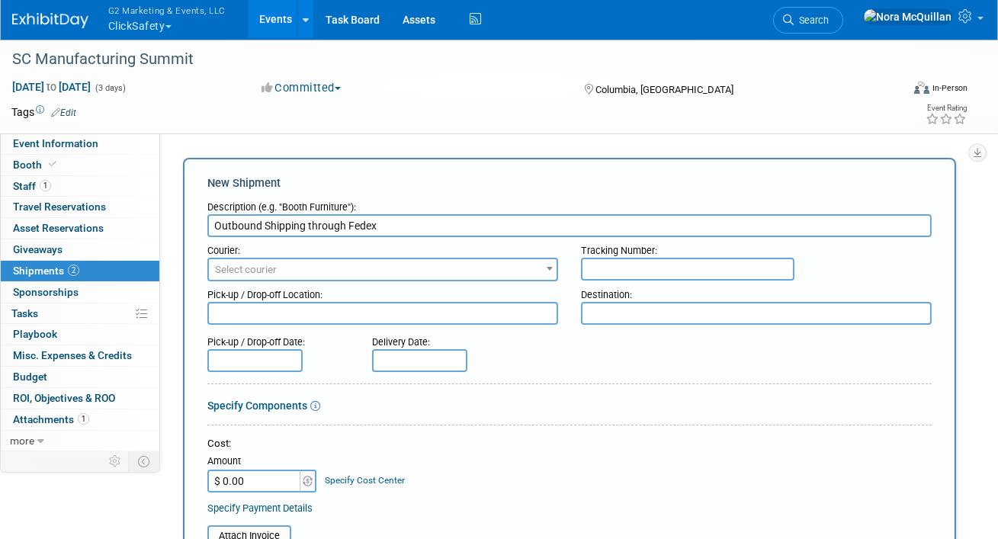
type input "Outbound Shipping through Fedex"
click at [601, 269] on input "text" at bounding box center [688, 269] width 214 height 23
paste input "885006446024"
type input "885006446024"
click at [443, 256] on div "Courier:" at bounding box center [382, 247] width 351 height 21
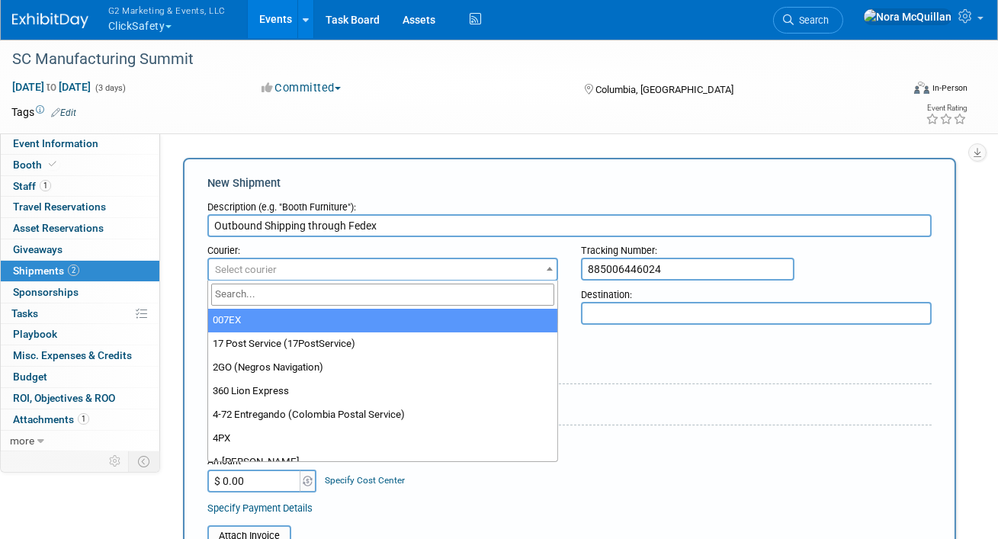
click at [438, 259] on span "Select courier" at bounding box center [383, 269] width 348 height 21
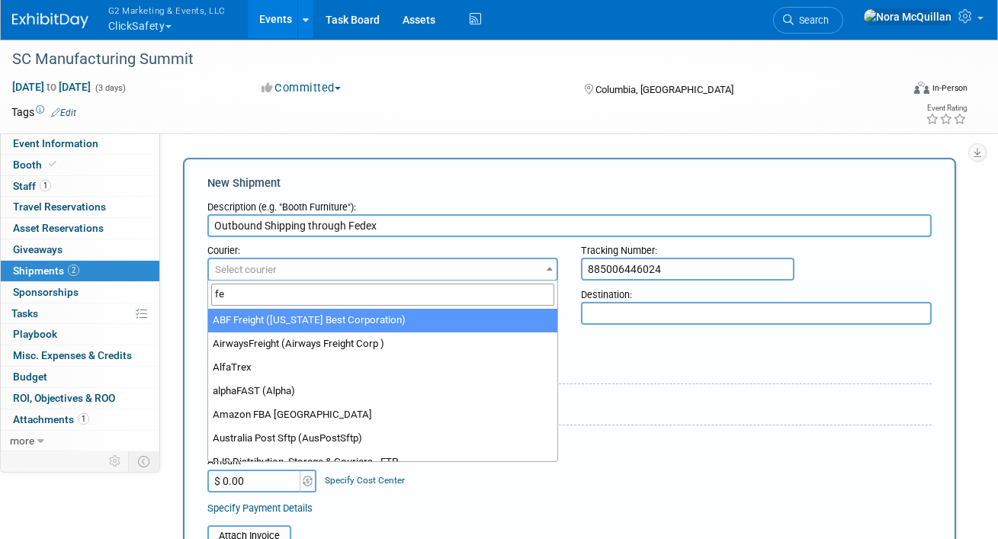
type input "fed"
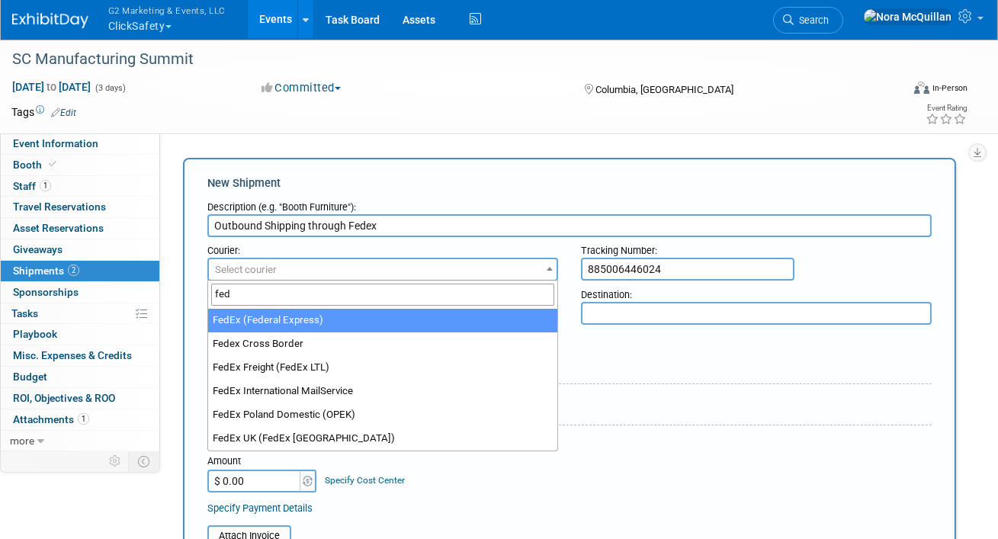
select select "206"
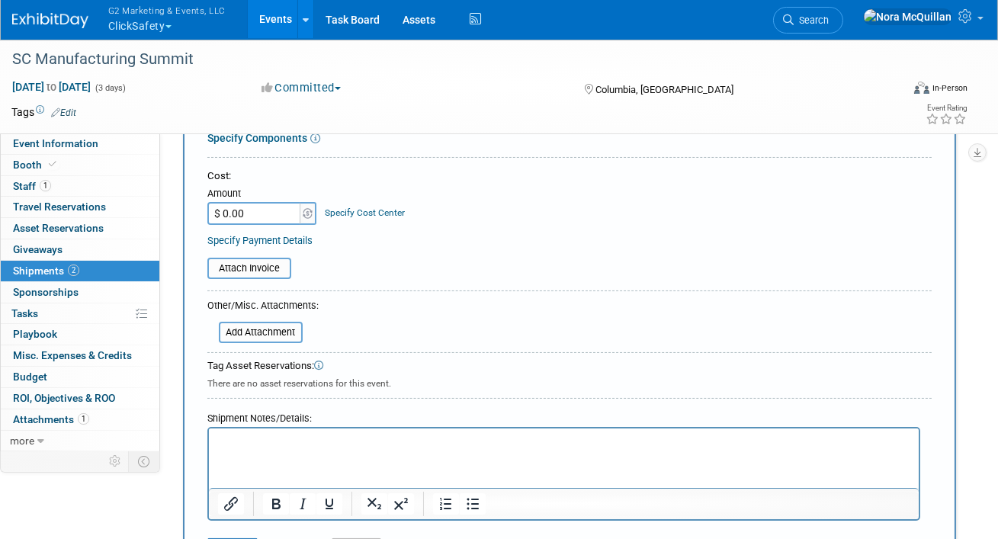
scroll to position [313, 0]
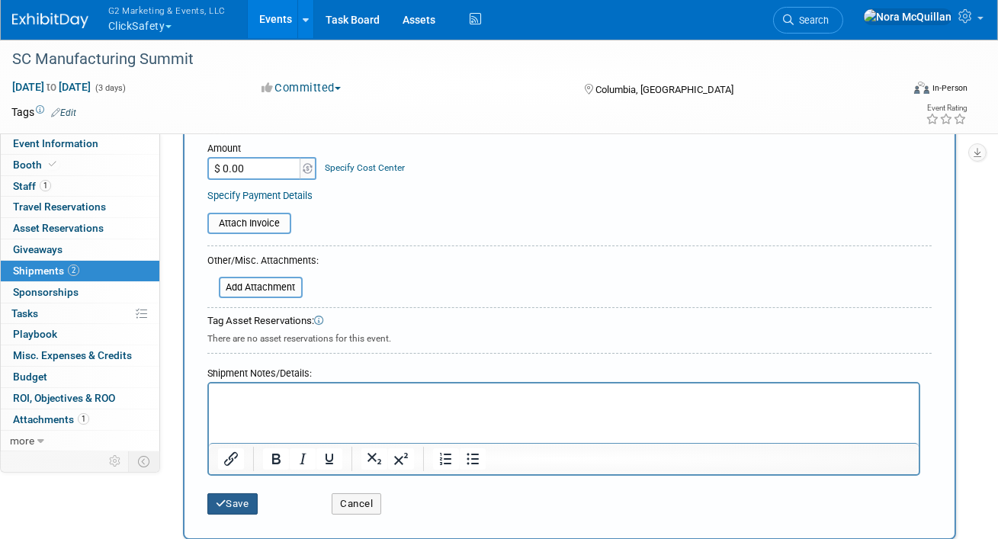
click at [226, 500] on button "Save" at bounding box center [232, 503] width 50 height 21
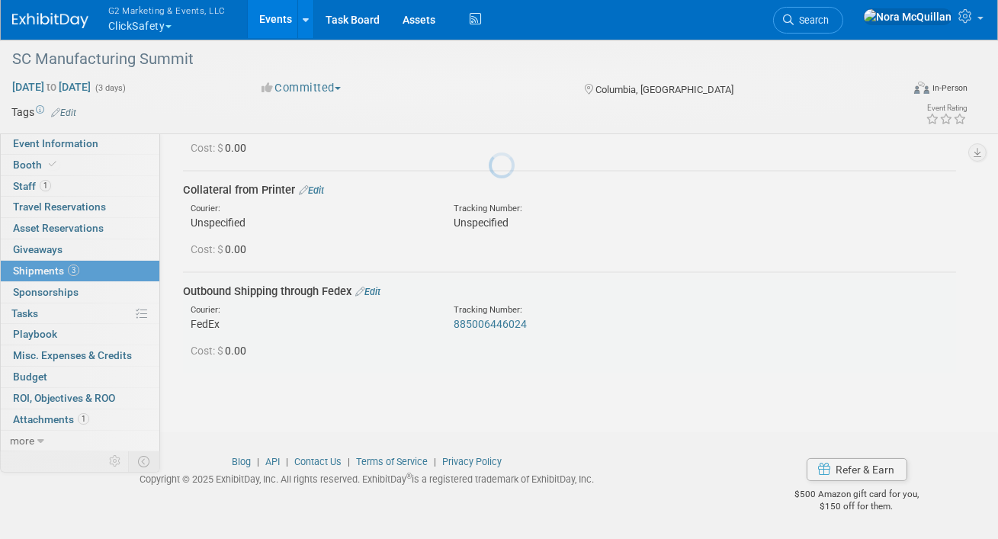
scroll to position [220, 0]
